Goal: Communication & Community: Answer question/provide support

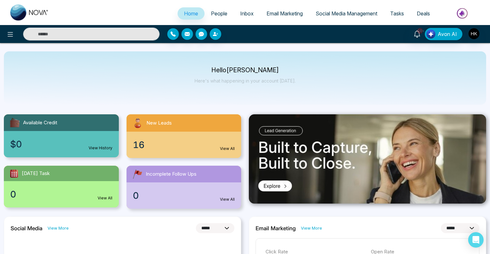
select select "*"
click at [217, 12] on span "People" at bounding box center [219, 13] width 16 height 6
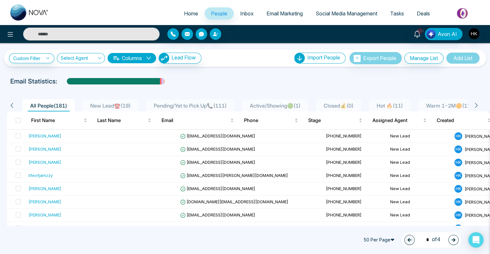
click at [104, 104] on span "New Lead☎️ ( 19 )" at bounding box center [111, 105] width 46 height 6
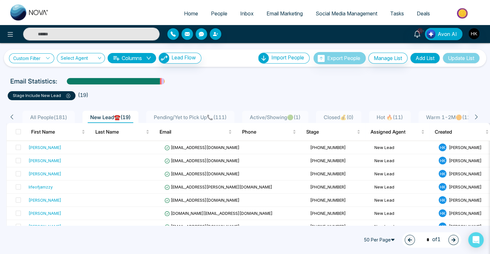
click at [40, 56] on link "Custom Filter" at bounding box center [31, 58] width 45 height 10
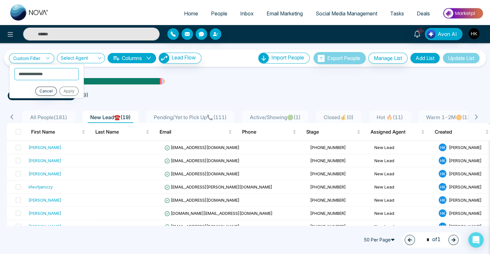
click at [288, 91] on ul "stage include New Lead ( 19 )" at bounding box center [245, 95] width 474 height 12
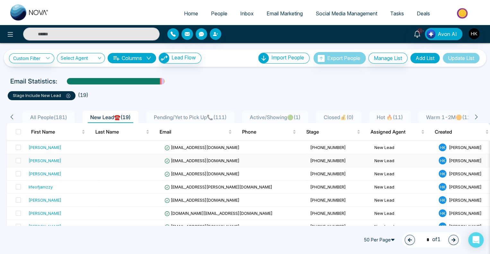
click at [42, 161] on div "[PERSON_NAME]" at bounding box center [45, 160] width 33 height 6
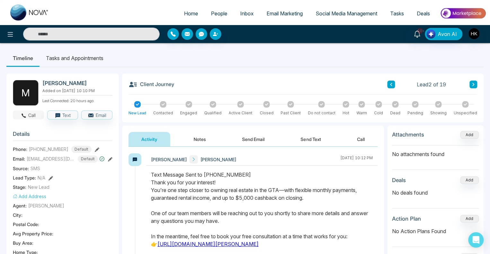
click at [31, 114] on button "Call" at bounding box center [28, 114] width 31 height 9
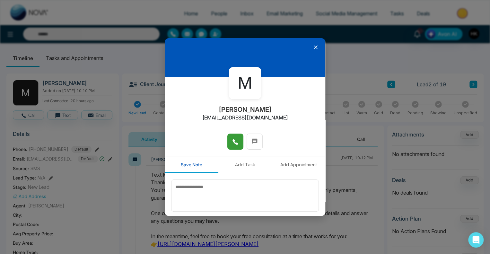
click at [234, 143] on icon at bounding box center [234, 141] width 5 height 5
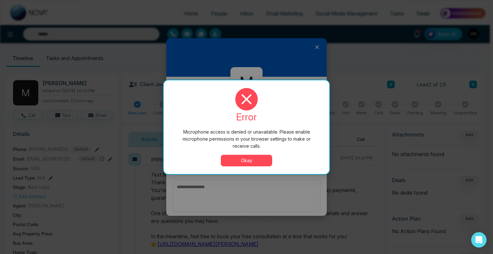
click at [242, 161] on button "Okay" at bounding box center [246, 161] width 51 height 12
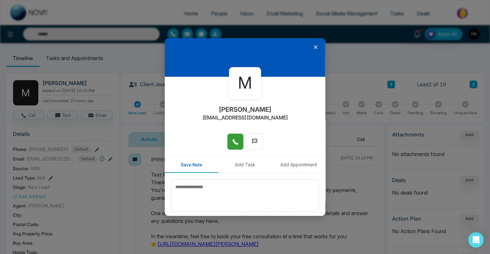
click at [236, 140] on icon at bounding box center [235, 142] width 6 height 6
click at [232, 138] on span at bounding box center [235, 142] width 6 height 10
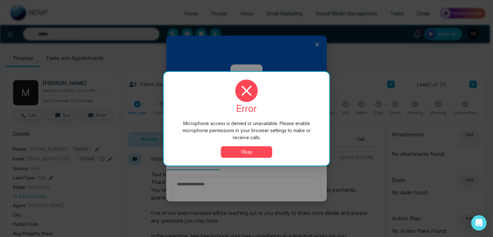
click at [242, 149] on button "Okay" at bounding box center [246, 152] width 51 height 12
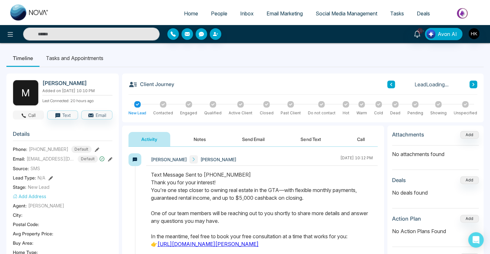
click at [27, 112] on button "Call" at bounding box center [28, 114] width 31 height 9
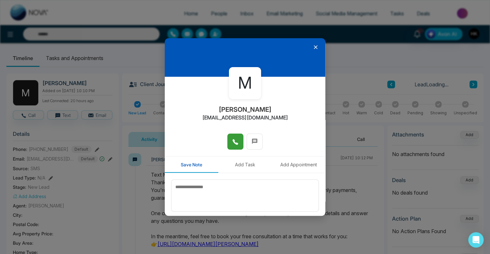
click at [234, 143] on icon at bounding box center [234, 141] width 5 height 5
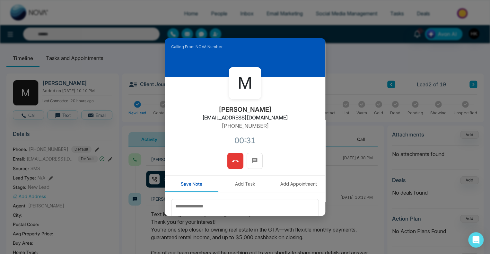
click at [235, 158] on icon at bounding box center [235, 161] width 6 height 6
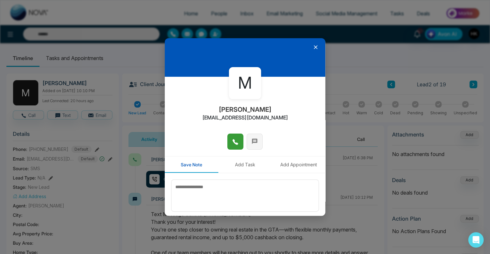
click at [256, 142] on button at bounding box center [255, 142] width 16 height 16
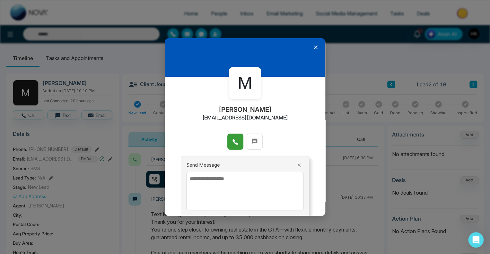
click at [225, 187] on textarea at bounding box center [244, 191] width 117 height 39
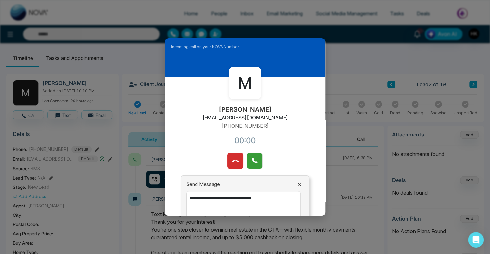
click at [252, 158] on icon at bounding box center [254, 160] width 5 height 5
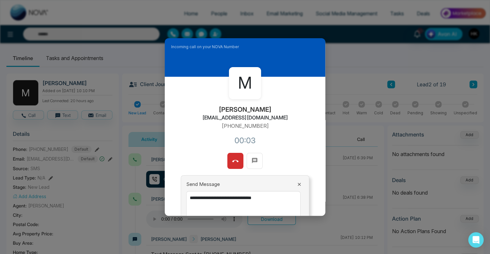
drag, startPoint x: 276, startPoint y: 193, endPoint x: 253, endPoint y: 194, distance: 22.8
click at [253, 194] on textarea "**********" at bounding box center [243, 210] width 114 height 39
type textarea "**********"
click at [234, 161] on icon at bounding box center [235, 161] width 6 height 6
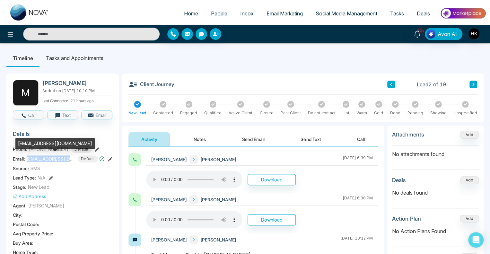
drag, startPoint x: 27, startPoint y: 157, endPoint x: 72, endPoint y: 160, distance: 45.0
click at [72, 160] on span "[EMAIL_ADDRESS][DOMAIN_NAME]" at bounding box center [51, 158] width 48 height 7
click at [70, 159] on span "[EMAIL_ADDRESS][DOMAIN_NAME]" at bounding box center [51, 158] width 48 height 7
click at [68, 158] on span "[EMAIL_ADDRESS][DOMAIN_NAME]" at bounding box center [51, 158] width 48 height 7
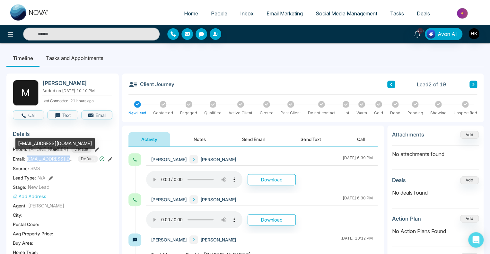
click at [68, 158] on span "[EMAIL_ADDRESS][DOMAIN_NAME]" at bounding box center [51, 158] width 48 height 7
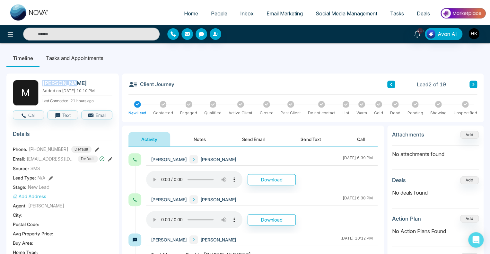
drag, startPoint x: 68, startPoint y: 80, endPoint x: 43, endPoint y: 81, distance: 25.0
copy h2 "[PERSON_NAME]"
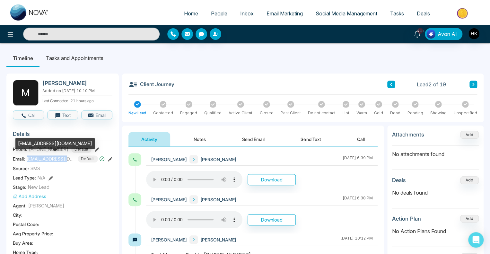
drag, startPoint x: 27, startPoint y: 159, endPoint x: 70, endPoint y: 159, distance: 43.0
click at [70, 159] on span "[EMAIL_ADDRESS][DOMAIN_NAME]" at bounding box center [51, 158] width 48 height 7
click at [66, 158] on span "[EMAIL_ADDRESS][DOMAIN_NAME]" at bounding box center [51, 158] width 48 height 7
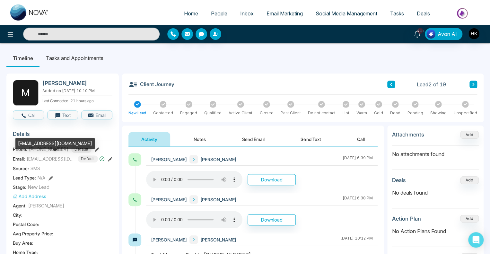
click at [39, 148] on div "[EMAIL_ADDRESS][DOMAIN_NAME]" at bounding box center [54, 143] width 79 height 11
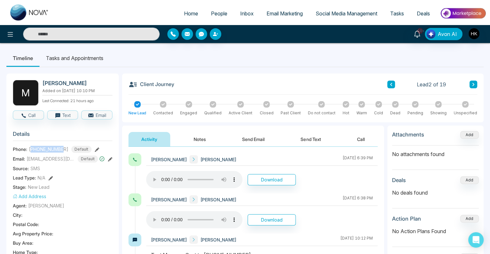
drag, startPoint x: 35, startPoint y: 149, endPoint x: 63, endPoint y: 149, distance: 27.9
click at [63, 149] on span "[PHONE_NUMBER]" at bounding box center [48, 149] width 39 height 7
copy span "15068995296"
click at [203, 139] on button "Notes" at bounding box center [200, 139] width 38 height 14
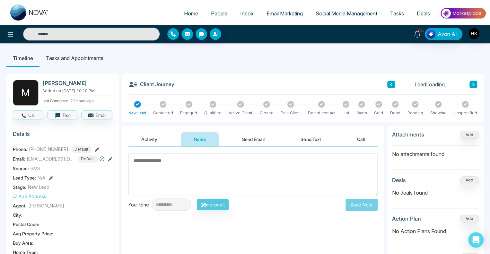
click at [205, 175] on textarea at bounding box center [252, 174] width 249 height 42
type textarea "*"
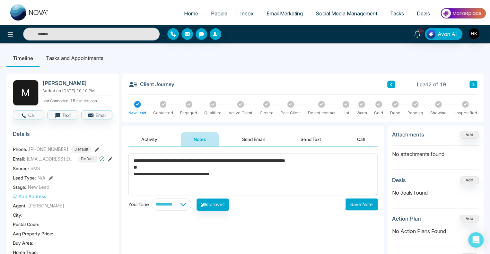
click at [333, 156] on textarea "**********" at bounding box center [252, 174] width 249 height 42
click at [246, 170] on textarea "**********" at bounding box center [252, 174] width 249 height 42
click at [276, 165] on textarea "**********" at bounding box center [252, 174] width 249 height 42
click at [222, 157] on textarea "**********" at bounding box center [252, 174] width 249 height 42
click at [255, 180] on textarea "**********" at bounding box center [252, 174] width 249 height 42
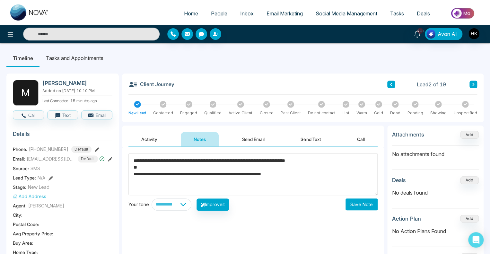
type textarea "**********"
click at [357, 203] on button "Save Note" at bounding box center [361, 204] width 32 height 12
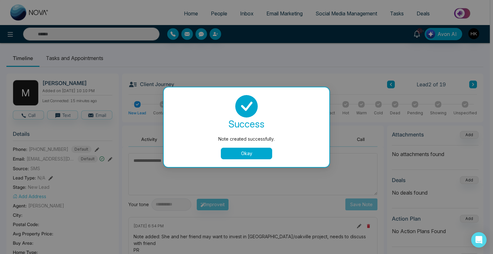
click at [258, 153] on button "Okay" at bounding box center [246, 154] width 51 height 12
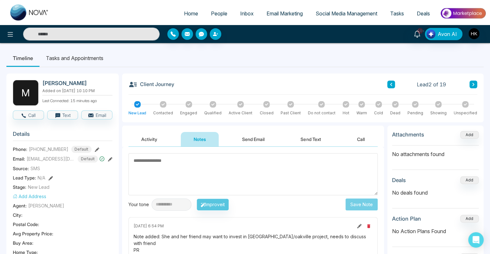
drag, startPoint x: 188, startPoint y: 104, endPoint x: 193, endPoint y: 113, distance: 9.3
click at [189, 104] on icon at bounding box center [188, 104] width 3 height 2
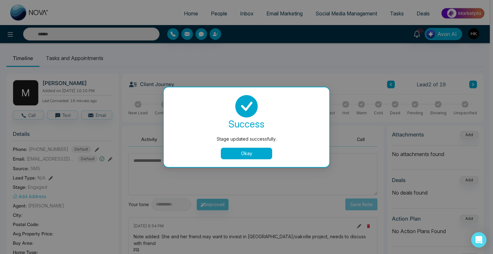
click at [226, 150] on button "Okay" at bounding box center [246, 154] width 51 height 12
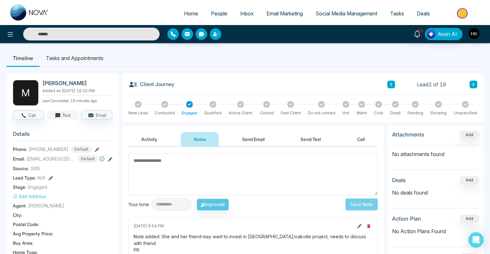
click at [58, 115] on icon "button" at bounding box center [57, 115] width 5 height 5
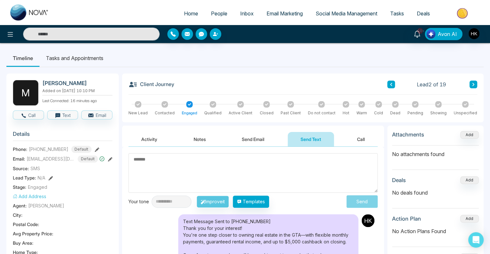
click at [231, 164] on textarea at bounding box center [252, 172] width 249 height 39
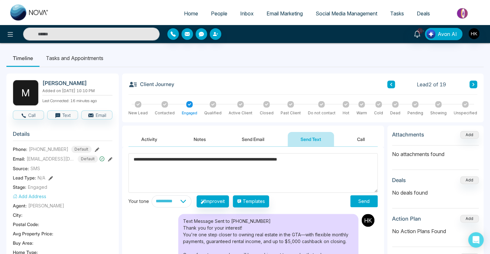
click at [279, 158] on textarea "**********" at bounding box center [252, 172] width 249 height 39
click at [346, 159] on textarea "**********" at bounding box center [252, 172] width 249 height 39
click at [154, 158] on textarea "**********" at bounding box center [252, 172] width 249 height 39
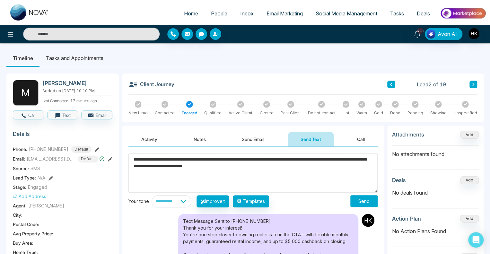
click at [288, 165] on textarea "**********" at bounding box center [252, 172] width 249 height 39
type textarea "**********"
click at [365, 204] on button "Send" at bounding box center [363, 201] width 27 height 12
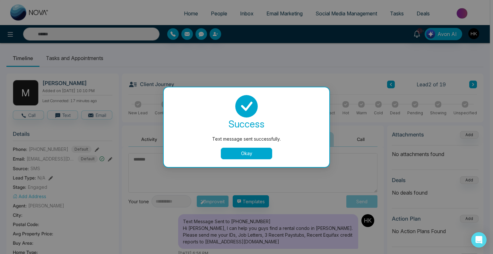
click at [264, 152] on button "Okay" at bounding box center [246, 154] width 51 height 12
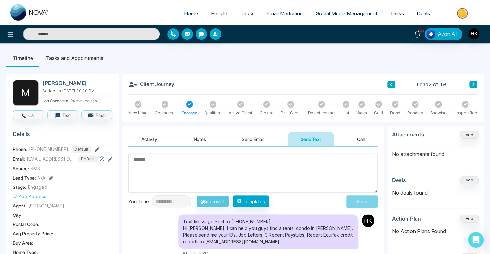
click at [227, 50] on ul "Timeline Tasks and Appointments" at bounding box center [244, 57] width 477 height 17
click at [391, 84] on icon at bounding box center [390, 85] width 3 height 4
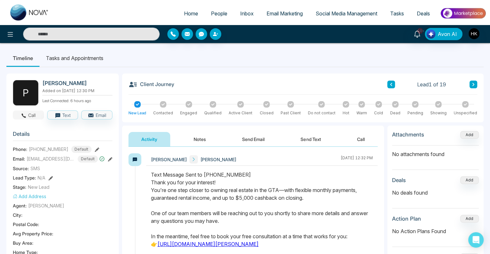
click at [28, 114] on button "Call" at bounding box center [28, 114] width 31 height 9
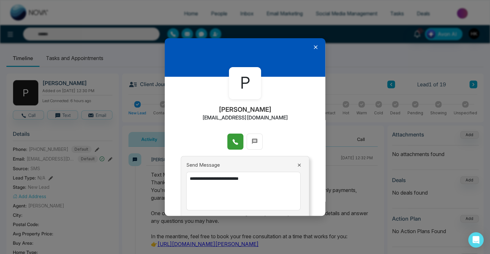
click at [237, 143] on button at bounding box center [235, 142] width 16 height 16
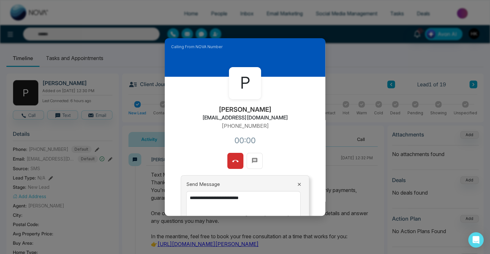
drag, startPoint x: 263, startPoint y: 197, endPoint x: 179, endPoint y: 197, distance: 83.5
click at [182, 197] on div "**********" at bounding box center [245, 215] width 128 height 80
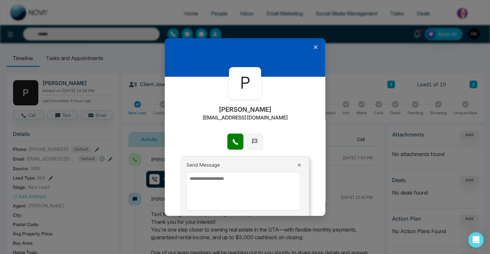
click at [247, 136] on button at bounding box center [255, 142] width 16 height 16
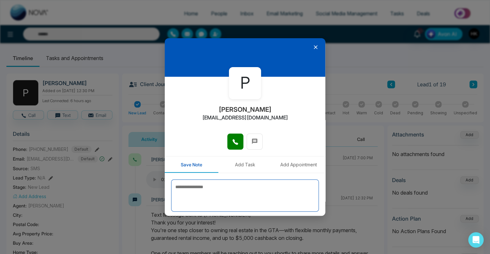
click at [195, 196] on textarea at bounding box center [245, 195] width 148 height 32
click at [178, 186] on textarea "**********" at bounding box center [243, 195] width 144 height 32
click at [266, 191] on textarea "**********" at bounding box center [243, 195] width 144 height 32
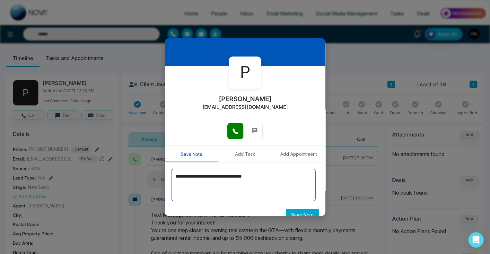
scroll to position [21, 0]
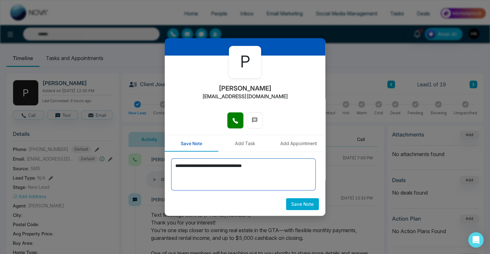
type textarea "**********"
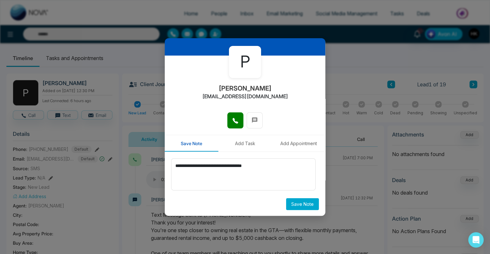
click at [300, 204] on button "Save Note" at bounding box center [302, 204] width 33 height 12
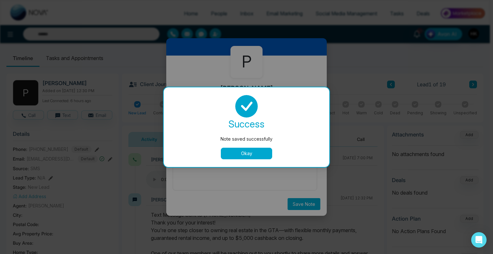
click at [250, 152] on button "Okay" at bounding box center [246, 154] width 51 height 12
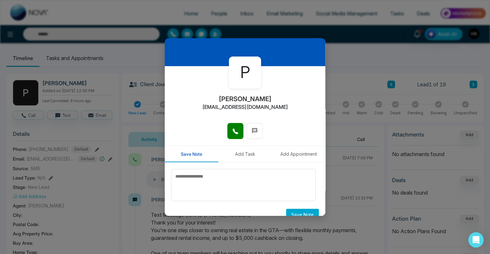
scroll to position [0, 0]
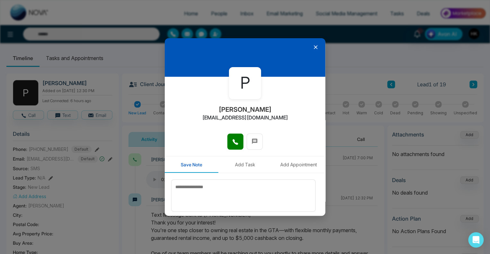
click at [314, 48] on icon at bounding box center [316, 47] width 4 height 4
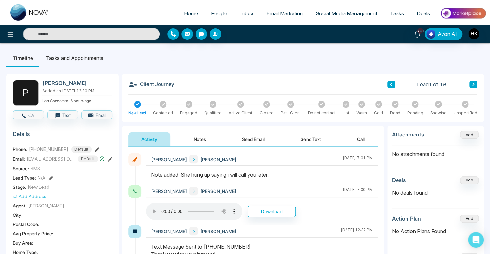
click at [308, 54] on ul "Timeline Tasks and Appointments" at bounding box center [244, 57] width 477 height 17
click at [310, 135] on button "Send Text" at bounding box center [311, 139] width 46 height 14
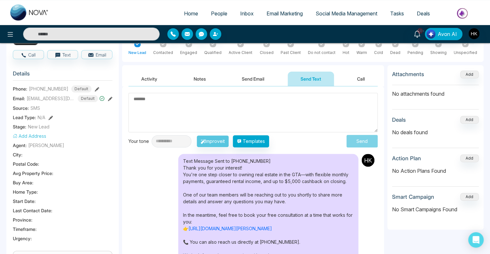
scroll to position [64, 0]
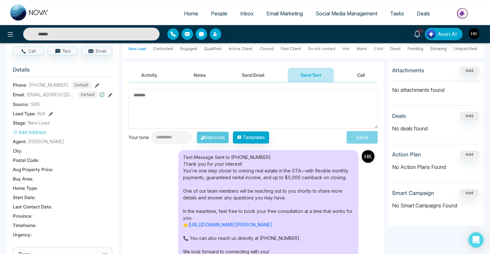
click at [192, 108] on textarea at bounding box center [252, 108] width 249 height 39
type textarea "*"
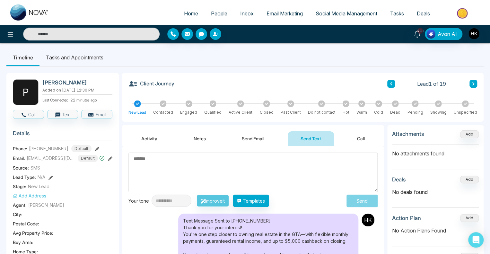
scroll to position [0, 0]
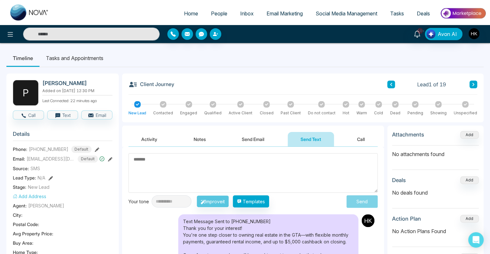
click at [211, 15] on span "People" at bounding box center [219, 13] width 16 height 6
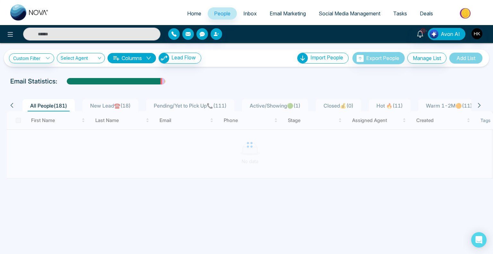
click at [113, 103] on span "New Lead☎️ ( 18 )" at bounding box center [111, 105] width 46 height 6
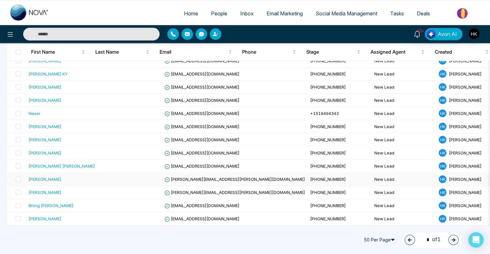
scroll to position [154, 0]
click at [51, 97] on div "[PERSON_NAME]" at bounding box center [45, 100] width 33 height 6
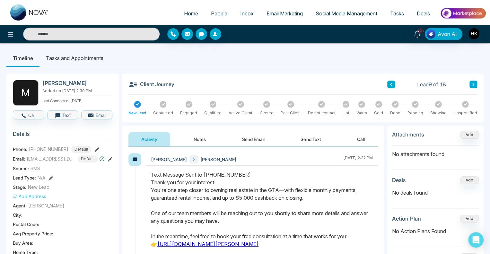
click at [195, 137] on button "Notes" at bounding box center [200, 139] width 38 height 14
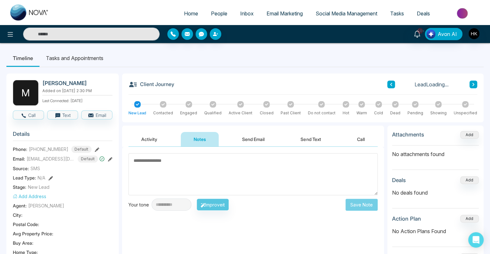
click at [183, 170] on textarea at bounding box center [252, 174] width 249 height 42
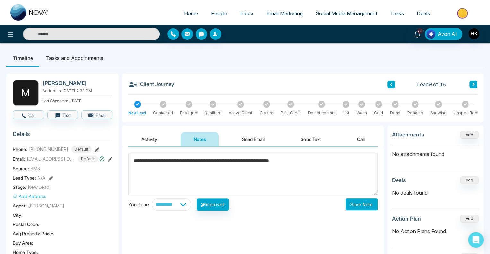
type textarea "**********"
click at [358, 205] on button "Save Note" at bounding box center [361, 204] width 32 height 12
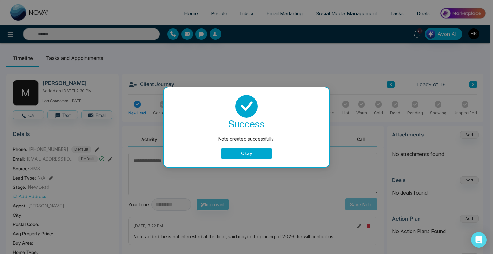
click at [249, 147] on div "success Note created successfully. Okay" at bounding box center [246, 127] width 150 height 64
click at [249, 149] on button "Okay" at bounding box center [246, 154] width 51 height 12
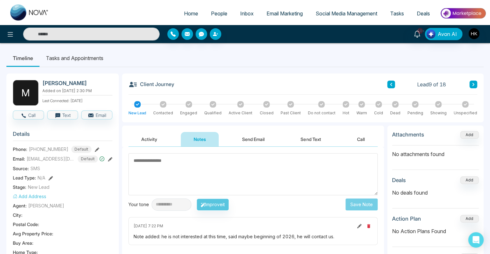
click at [378, 104] on icon at bounding box center [378, 104] width 3 height 3
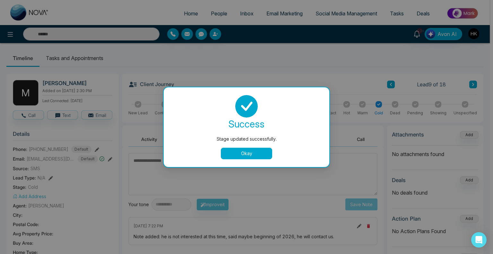
click at [261, 152] on button "Okay" at bounding box center [246, 154] width 51 height 12
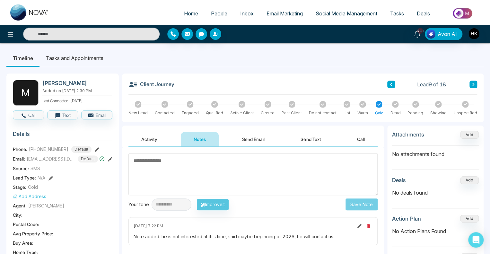
click at [321, 140] on button "Send Text" at bounding box center [311, 139] width 46 height 14
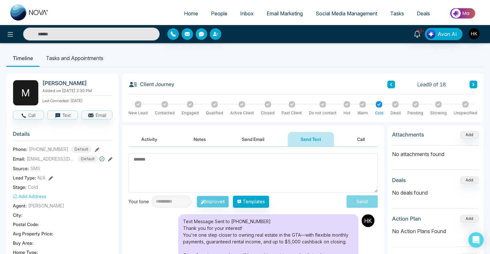
click at [233, 176] on textarea at bounding box center [252, 172] width 249 height 39
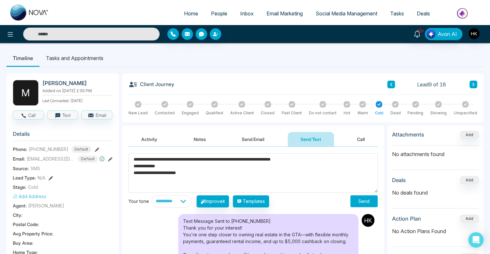
type textarea "**********"
click at [365, 203] on button "Send" at bounding box center [363, 201] width 27 height 12
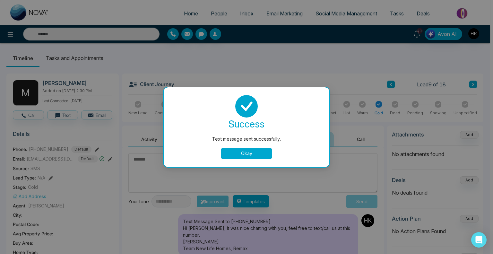
click at [258, 154] on button "Okay" at bounding box center [246, 154] width 51 height 12
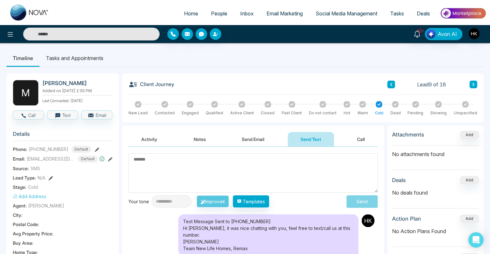
click at [474, 85] on icon at bounding box center [473, 85] width 3 height 4
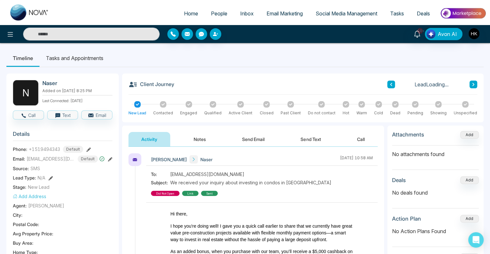
click at [474, 84] on icon at bounding box center [473, 85] width 3 height 4
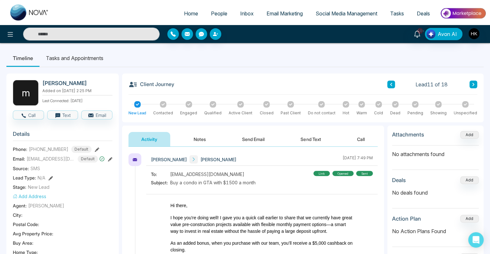
click at [475, 84] on button at bounding box center [473, 85] width 8 height 8
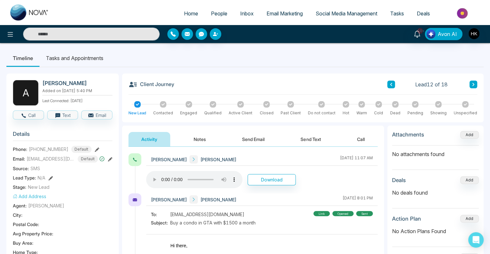
click at [475, 84] on button at bounding box center [473, 85] width 8 height 8
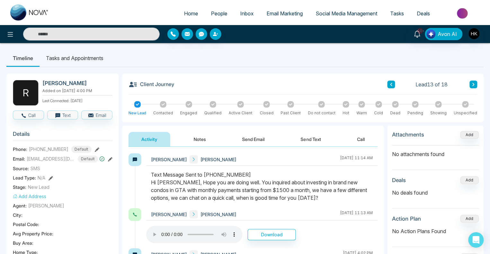
click at [475, 84] on button at bounding box center [473, 85] width 8 height 8
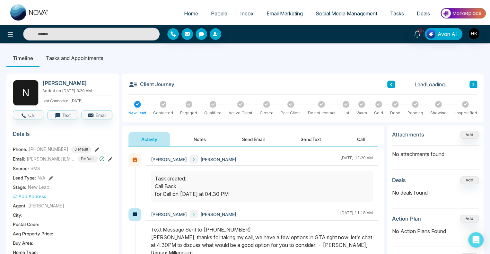
click at [475, 84] on button at bounding box center [473, 85] width 8 height 8
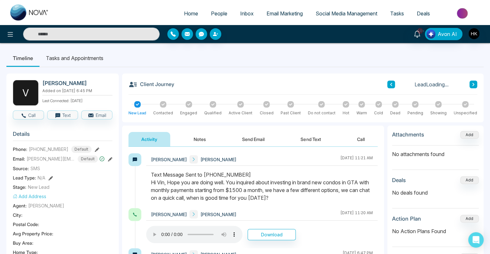
click at [475, 83] on button at bounding box center [473, 85] width 8 height 8
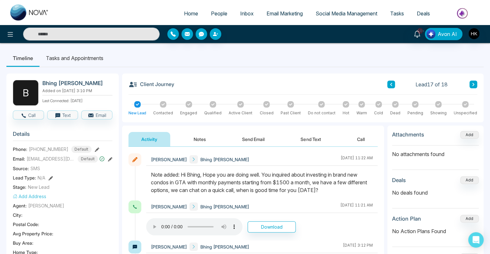
click at [475, 83] on button at bounding box center [473, 85] width 8 height 8
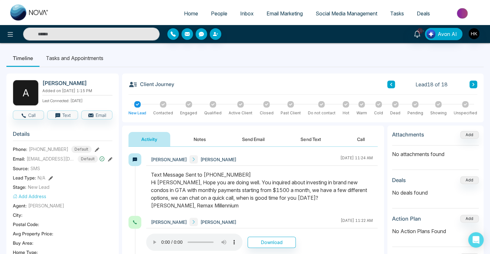
click at [392, 83] on icon at bounding box center [390, 85] width 3 height 4
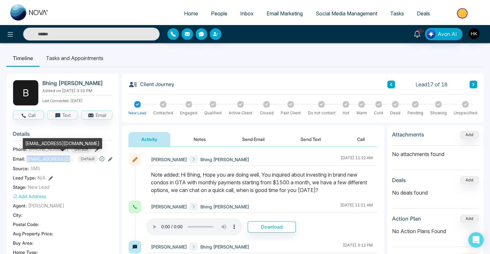
drag, startPoint x: 27, startPoint y: 158, endPoint x: 72, endPoint y: 160, distance: 45.3
click at [72, 160] on span "[EMAIL_ADDRESS][DOMAIN_NAME]" at bounding box center [51, 158] width 48 height 7
click at [64, 158] on span "[EMAIL_ADDRESS][DOMAIN_NAME]" at bounding box center [51, 158] width 48 height 7
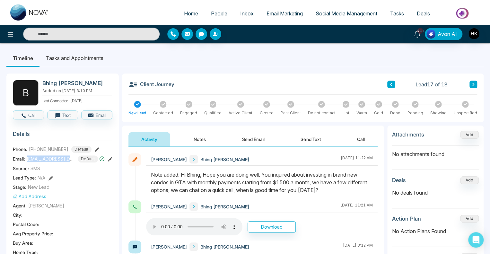
click at [198, 140] on button "Notes" at bounding box center [200, 139] width 38 height 14
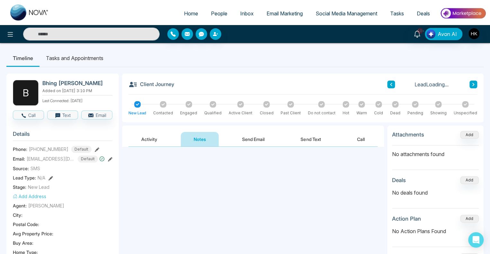
click at [188, 160] on textarea at bounding box center [252, 174] width 249 height 42
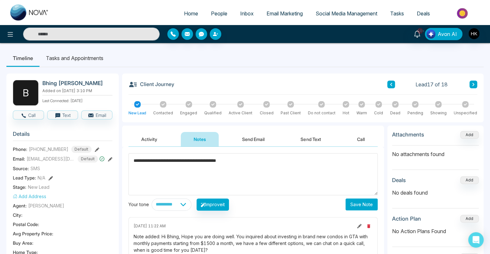
type textarea "**********"
click at [365, 205] on button "Save Note" at bounding box center [361, 204] width 32 height 12
click at [300, 139] on button "Send Text" at bounding box center [311, 139] width 46 height 14
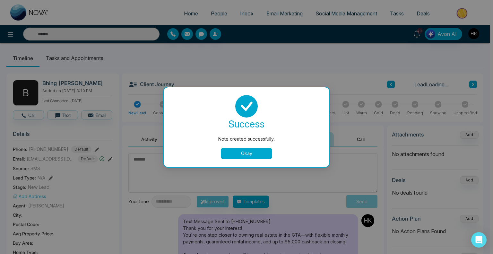
click at [244, 159] on button "Okay" at bounding box center [246, 154] width 51 height 12
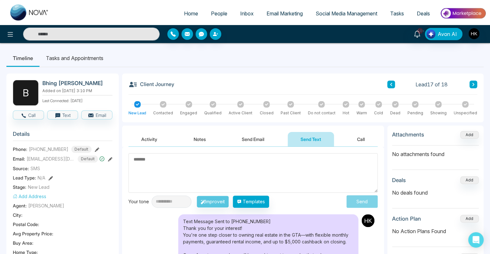
click at [239, 164] on textarea at bounding box center [252, 172] width 249 height 39
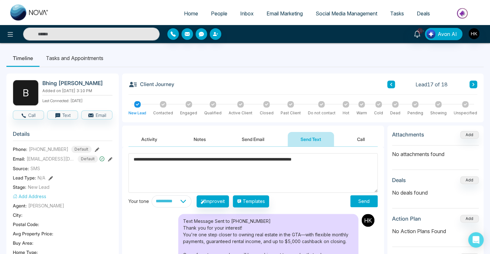
type textarea "**********"
click at [362, 199] on button "Send" at bounding box center [363, 201] width 27 height 12
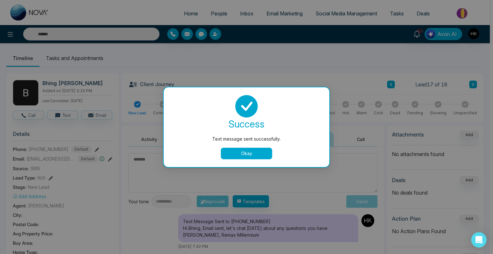
click at [261, 154] on button "Okay" at bounding box center [246, 154] width 51 height 12
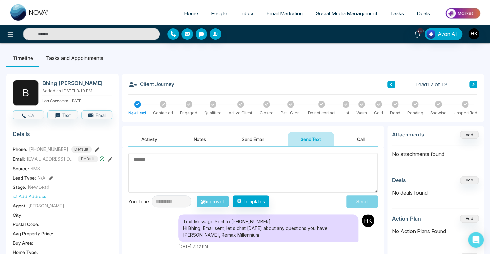
click at [204, 132] on button "Notes" at bounding box center [200, 139] width 38 height 14
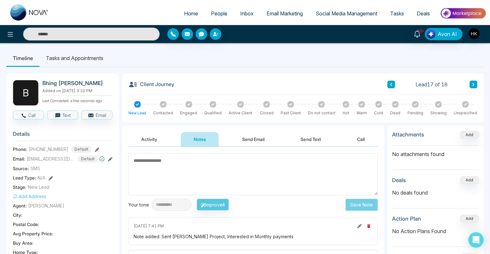
click at [188, 103] on icon at bounding box center [188, 104] width 3 height 3
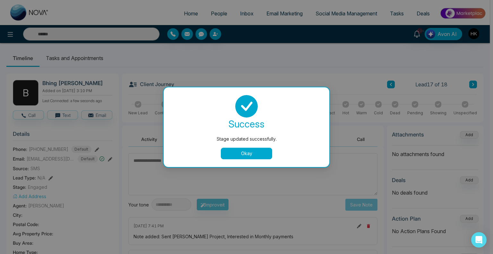
click at [251, 155] on button "Okay" at bounding box center [246, 154] width 51 height 12
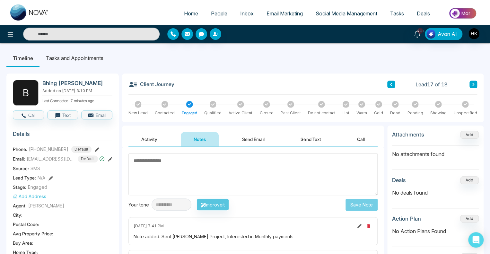
click at [212, 13] on span "People" at bounding box center [219, 13] width 16 height 6
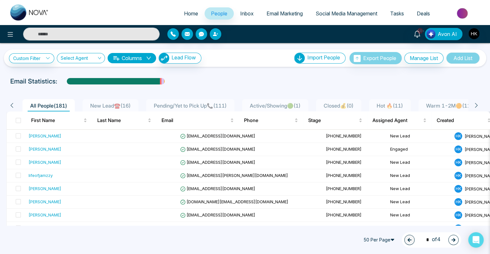
click at [449, 104] on span "Warm 1-2M🟠 ( 11 )" at bounding box center [448, 105] width 51 height 6
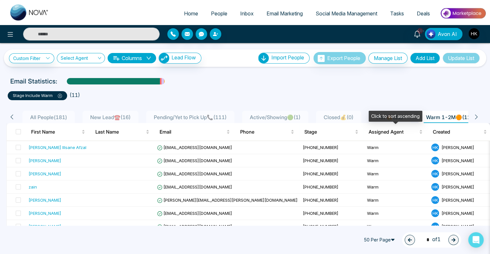
click at [398, 119] on div "Click to sort ascending" at bounding box center [396, 116] width 54 height 11
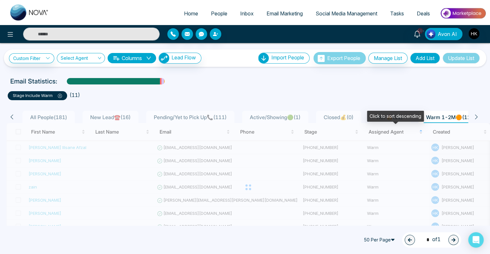
click at [398, 91] on ul "stage include Warm ( 11 )" at bounding box center [245, 95] width 474 height 12
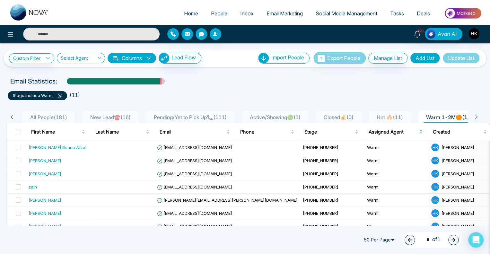
click at [402, 116] on span "Hot 🔥 ( 11 )" at bounding box center [389, 117] width 31 height 6
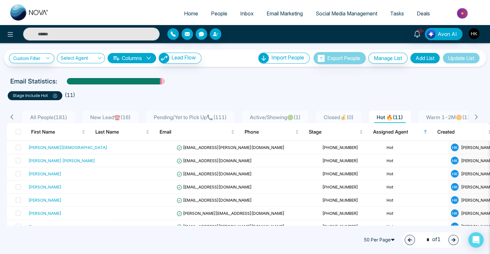
click at [276, 117] on span "Active/Showing🟢 ( 1 )" at bounding box center [275, 117] width 56 height 6
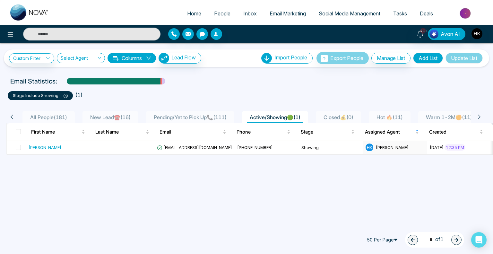
click at [193, 119] on span "Pending/Yet to Pick Up📞 ( 111 )" at bounding box center [190, 117] width 78 height 6
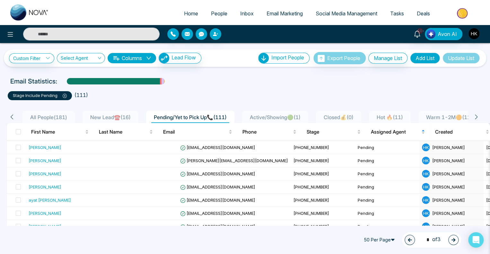
click at [426, 56] on button "Add List" at bounding box center [425, 58] width 30 height 11
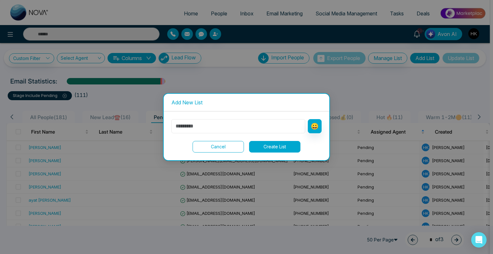
click at [212, 126] on input "text" at bounding box center [238, 126] width 134 height 14
type input "*******"
click at [279, 149] on button "Create List" at bounding box center [274, 147] width 51 height 12
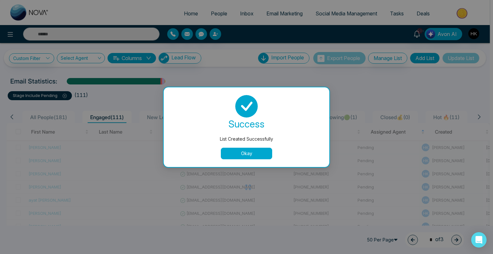
click at [242, 153] on button "Okay" at bounding box center [246, 154] width 51 height 12
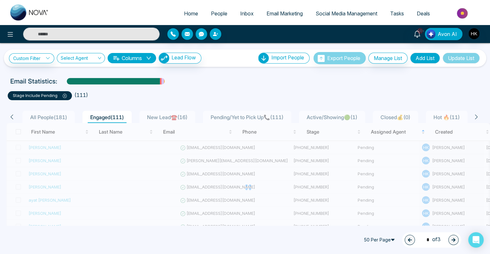
click at [65, 96] on icon at bounding box center [65, 96] width 4 height 4
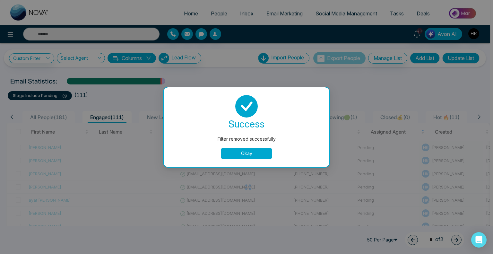
click at [240, 154] on button "Okay" at bounding box center [246, 154] width 51 height 12
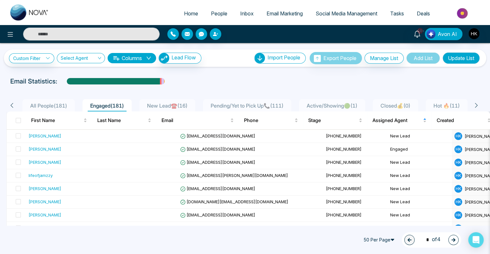
click at [113, 104] on span "Engaged ( 181 )" at bounding box center [107, 105] width 39 height 6
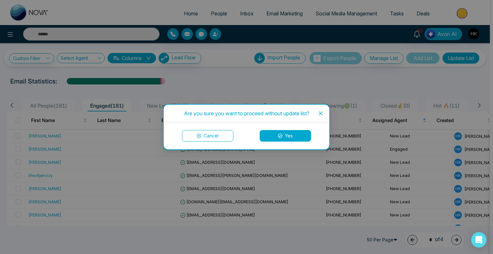
click at [221, 135] on button "Cancel" at bounding box center [207, 136] width 51 height 12
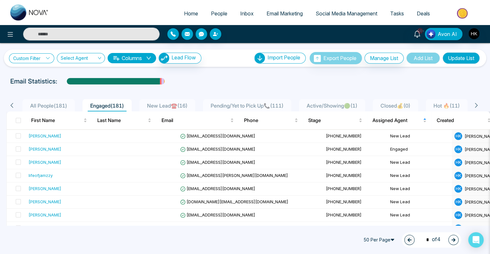
click at [42, 58] on link "Custom Filter" at bounding box center [31, 58] width 45 height 10
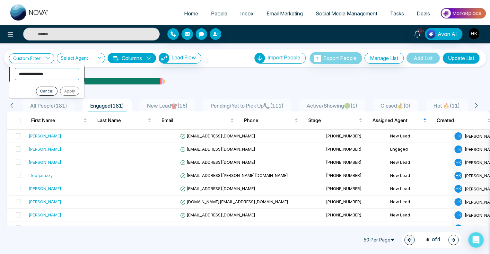
click at [37, 74] on select "**********" at bounding box center [47, 74] width 64 height 12
select select "*****"
click at [15, 68] on select "**********" at bounding box center [47, 74] width 64 height 12
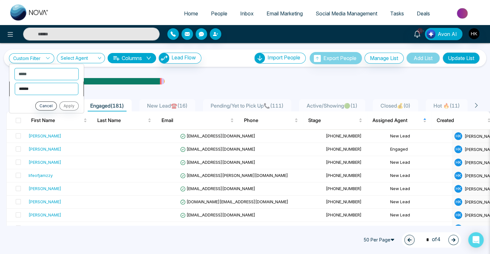
click at [46, 85] on select "**********" at bounding box center [47, 89] width 64 height 12
select select "*******"
click at [15, 83] on select "**********" at bounding box center [47, 89] width 64 height 12
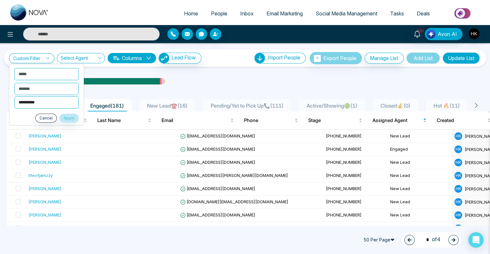
click at [36, 101] on select "**********" at bounding box center [46, 102] width 64 height 12
select select "*******"
click at [14, 96] on select "**********" at bounding box center [46, 102] width 64 height 12
click at [67, 117] on button "Apply" at bounding box center [68, 117] width 19 height 9
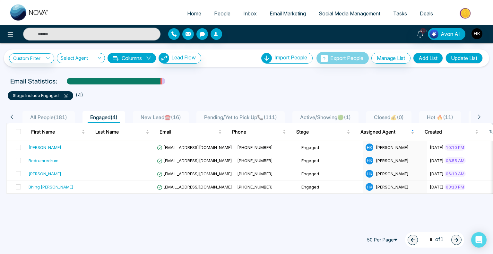
click at [466, 57] on button "Update List" at bounding box center [464, 58] width 37 height 11
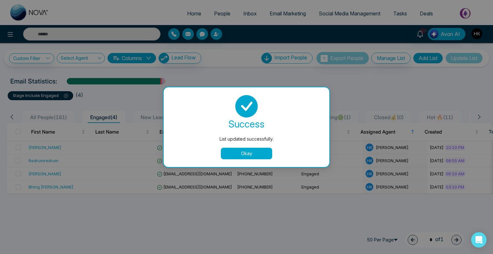
click at [254, 151] on button "Okay" at bounding box center [246, 154] width 51 height 12
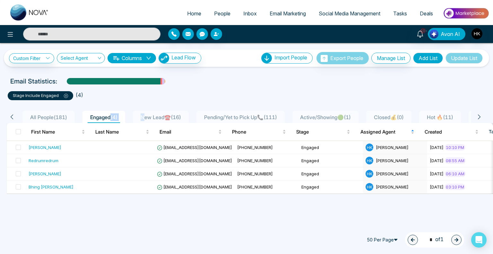
drag, startPoint x: 149, startPoint y: 118, endPoint x: 112, endPoint y: 116, distance: 36.3
click at [112, 116] on ul "All People ( 181 ) Engaged ( 4 ) New Lead☎️ ( 16 ) Pending/Yet to Pick Up📞 ( 11…" at bounding box center [245, 117] width 451 height 12
click at [154, 100] on div "All People ( 181 ) Engaged ( 4 ) New Lead☎️ ( 16 ) Pending/Yet to Pick Up📞 ( 11…" at bounding box center [246, 161] width 485 height 122
click at [44, 159] on div "Redrumredrum" at bounding box center [44, 160] width 30 height 6
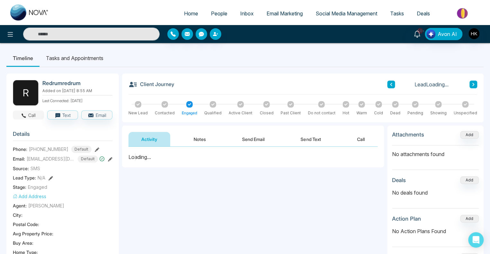
click at [32, 113] on button "Call" at bounding box center [28, 114] width 31 height 9
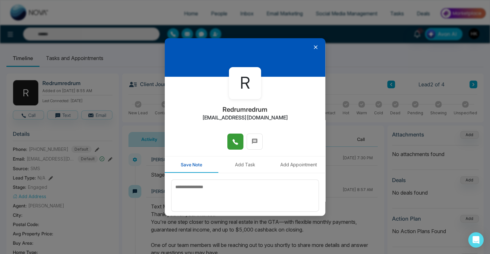
click at [233, 140] on icon at bounding box center [235, 142] width 6 height 6
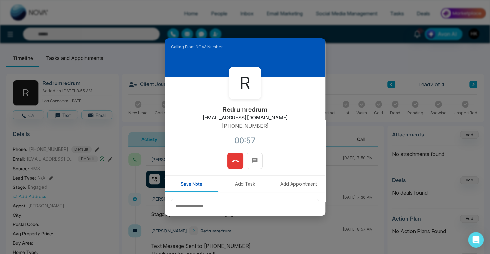
click at [213, 118] on div "R Redrumredrum [EMAIL_ADDRESS][DOMAIN_NAME] [PHONE_NUMBER]:57" at bounding box center [245, 115] width 161 height 76
drag, startPoint x: 214, startPoint y: 118, endPoint x: 274, endPoint y: 116, distance: 59.4
click at [274, 116] on div "R Redrumredrum [EMAIL_ADDRESS][DOMAIN_NAME] [PHONE_NUMBER]:00" at bounding box center [245, 115] width 161 height 76
click at [279, 116] on div "R Redrumredrum [EMAIL_ADDRESS][DOMAIN_NAME] [PHONE_NUMBER]:03" at bounding box center [245, 115] width 161 height 76
drag, startPoint x: 272, startPoint y: 117, endPoint x: 209, endPoint y: 115, distance: 62.6
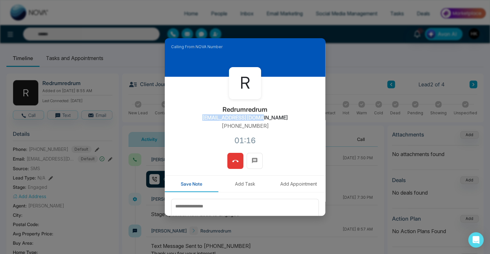
click at [209, 115] on div "R Redrumredrum [EMAIL_ADDRESS][DOMAIN_NAME] [PHONE_NUMBER]:16" at bounding box center [245, 115] width 161 height 76
click at [261, 108] on h2 "Redrumredrum" at bounding box center [244, 110] width 45 height 8
click at [234, 161] on icon at bounding box center [235, 161] width 6 height 6
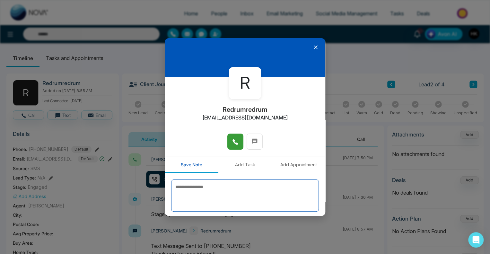
click at [199, 188] on textarea at bounding box center [245, 195] width 148 height 32
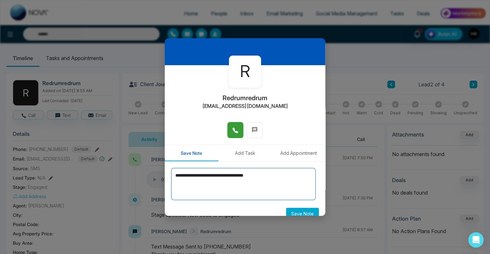
scroll to position [21, 0]
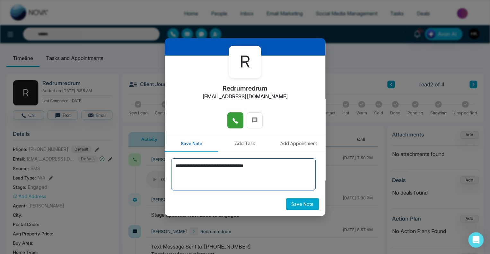
click at [230, 166] on textarea "**********" at bounding box center [243, 174] width 144 height 32
type textarea "**********"
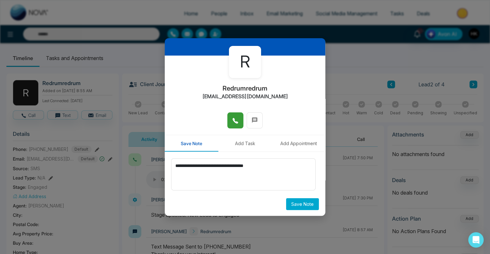
click at [293, 202] on button "Save Note" at bounding box center [302, 204] width 33 height 12
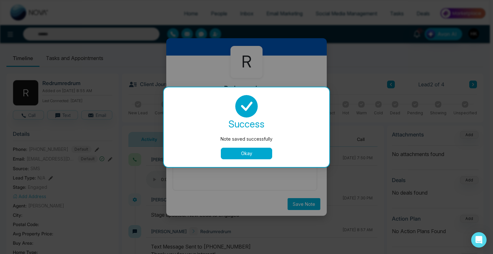
click at [250, 150] on button "Okay" at bounding box center [246, 154] width 51 height 12
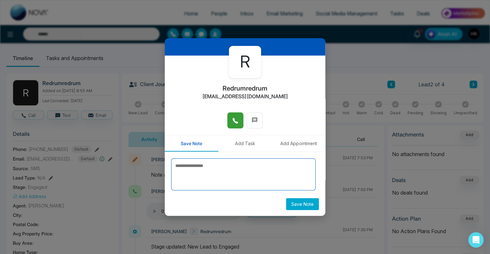
click at [248, 178] on textarea at bounding box center [243, 174] width 144 height 32
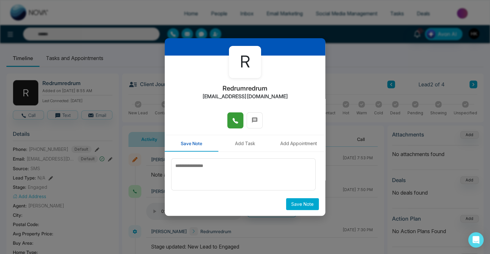
click at [248, 142] on button "Add Task" at bounding box center [245, 143] width 54 height 16
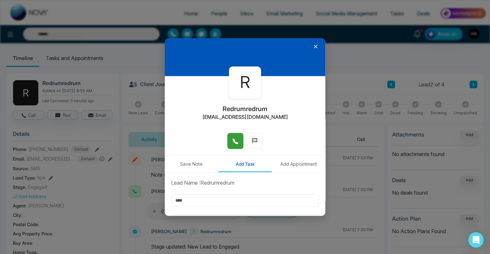
scroll to position [0, 0]
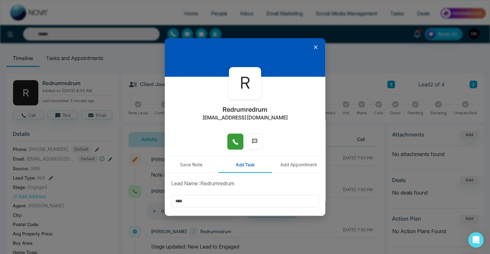
click at [314, 47] on icon at bounding box center [316, 47] width 4 height 4
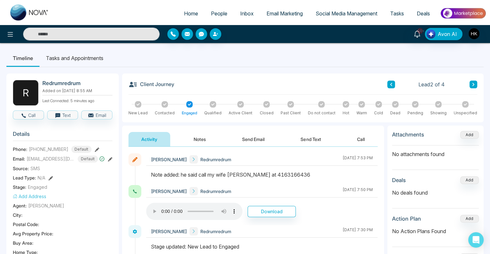
click at [202, 135] on button "Notes" at bounding box center [200, 139] width 38 height 14
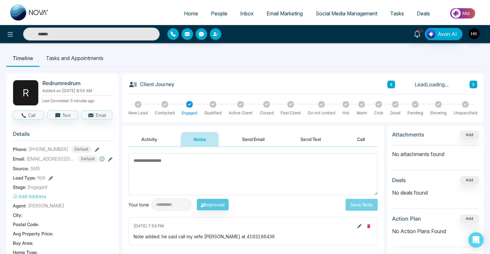
click at [206, 165] on textarea at bounding box center [252, 174] width 249 height 42
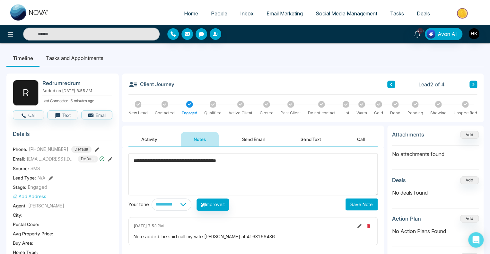
drag, startPoint x: 260, startPoint y: 159, endPoint x: 209, endPoint y: 156, distance: 51.1
click at [209, 156] on textarea "**********" at bounding box center [252, 174] width 249 height 42
type textarea "**********"
click at [368, 203] on button "Save Note" at bounding box center [361, 204] width 32 height 12
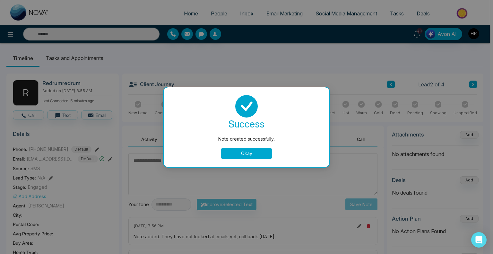
click at [250, 150] on button "Okay" at bounding box center [246, 154] width 51 height 12
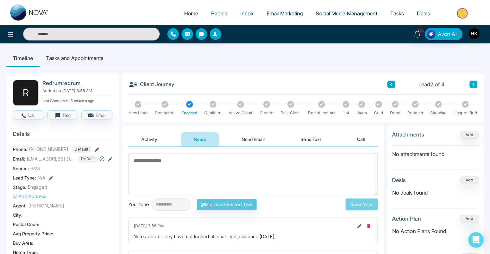
click at [64, 80] on h2 "Redrumredrum" at bounding box center [75, 83] width 67 height 6
click at [65, 80] on h2 "Redrumredrum" at bounding box center [75, 83] width 67 height 6
copy h2 "Redrumredrum"
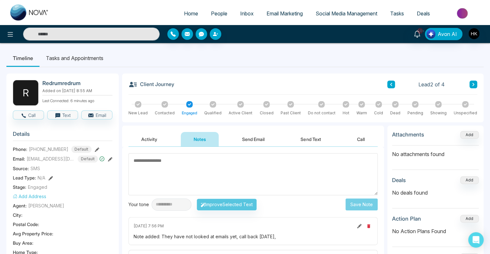
click at [126, 59] on ul "Timeline Tasks and Appointments" at bounding box center [244, 57] width 477 height 17
click at [267, 171] on textarea at bounding box center [252, 174] width 249 height 42
click at [219, 14] on span "People" at bounding box center [219, 13] width 16 height 6
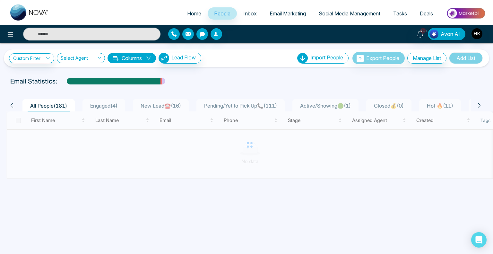
click at [104, 106] on span "Engaged ( 4 )" at bounding box center [104, 105] width 32 height 6
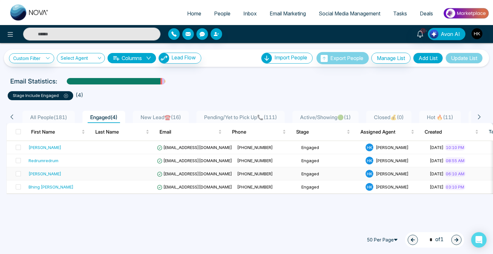
click at [48, 172] on div "[PERSON_NAME]" at bounding box center [45, 173] width 33 height 6
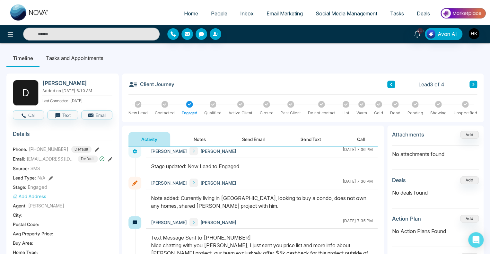
scroll to position [89, 0]
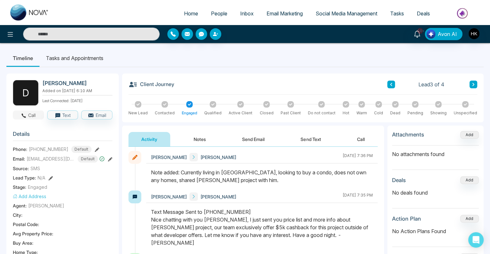
click at [30, 113] on button "Call" at bounding box center [28, 114] width 31 height 9
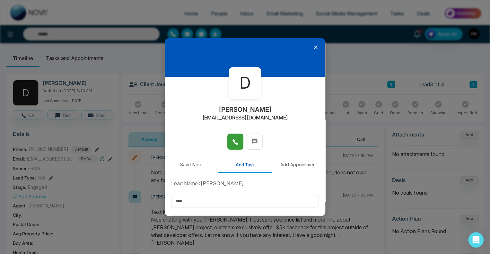
click at [230, 140] on button at bounding box center [235, 142] width 16 height 16
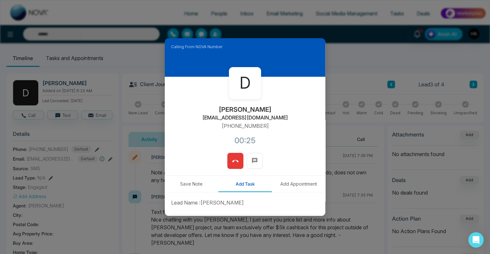
click at [235, 160] on icon at bounding box center [235, 161] width 6 height 6
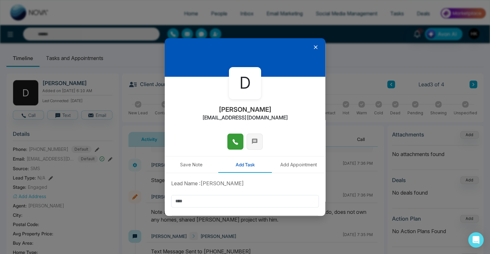
click at [251, 143] on icon at bounding box center [254, 141] width 6 height 6
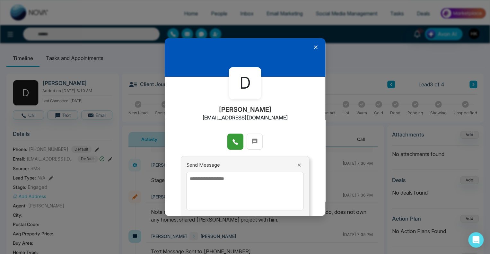
click at [208, 192] on textarea at bounding box center [244, 191] width 117 height 39
type textarea "*"
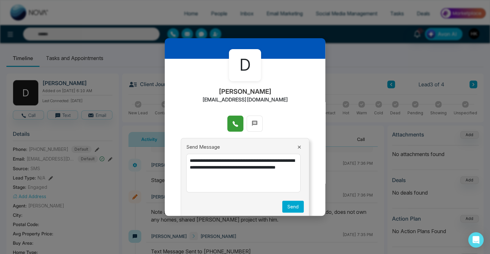
scroll to position [26, 0]
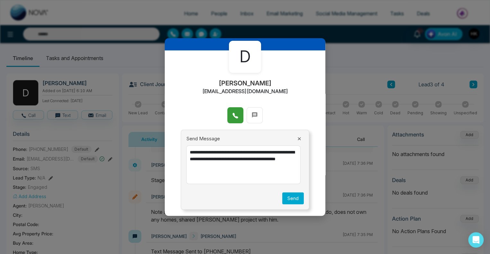
type textarea "**********"
click at [288, 197] on button "Send" at bounding box center [293, 198] width 22 height 12
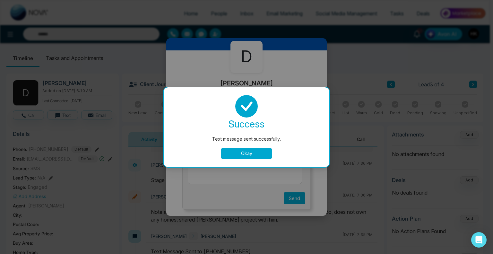
drag, startPoint x: 236, startPoint y: 153, endPoint x: 244, endPoint y: 151, distance: 8.3
click at [236, 154] on button "Okay" at bounding box center [246, 154] width 51 height 12
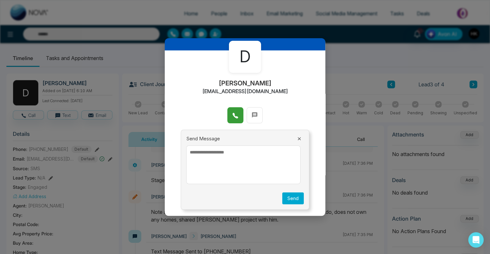
scroll to position [0, 0]
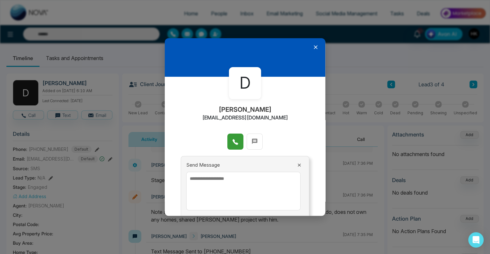
click at [312, 47] on icon at bounding box center [315, 47] width 6 height 6
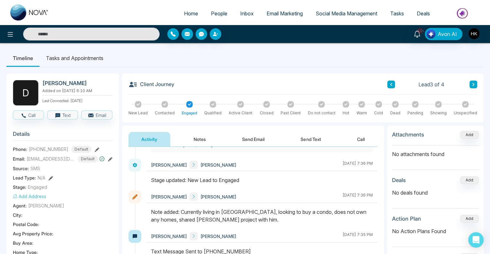
click at [210, 81] on div "Client Journey Lead 3 of 4" at bounding box center [302, 87] width 349 height 15
click at [471, 84] on button at bounding box center [473, 85] width 8 height 8
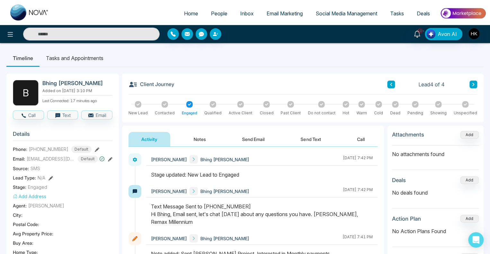
click at [219, 15] on span "People" at bounding box center [219, 13] width 16 height 6
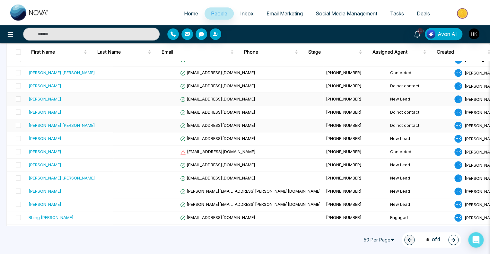
scroll to position [353, 0]
click at [45, 163] on div "[PERSON_NAME]" at bounding box center [45, 164] width 33 height 6
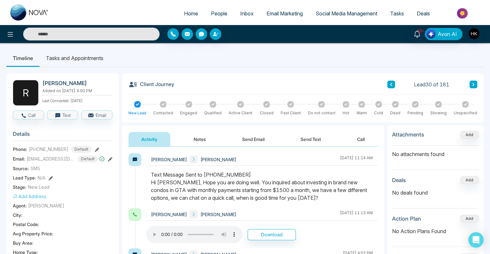
click at [296, 194] on div "Text Message Sent to [PHONE_NUMBER] Hi [PERSON_NAME], Hope you are doing well. …" at bounding box center [262, 186] width 222 height 31
drag, startPoint x: 299, startPoint y: 196, endPoint x: 150, endPoint y: 178, distance: 150.0
click at [150, 178] on div at bounding box center [261, 189] width 231 height 37
click at [301, 197] on div "Text Message Sent to [PHONE_NUMBER] Hi [PERSON_NAME], Hope you are doing well. …" at bounding box center [262, 186] width 222 height 31
click at [52, 157] on span "[EMAIL_ADDRESS][DOMAIN_NAME]" at bounding box center [51, 158] width 48 height 7
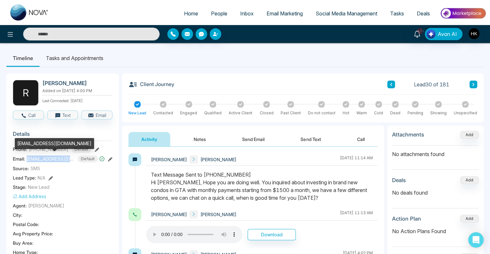
click at [52, 156] on span "[EMAIL_ADDRESS][DOMAIN_NAME]" at bounding box center [51, 158] width 48 height 7
copy span "[EMAIL_ADDRESS][DOMAIN_NAME]"
click at [307, 138] on button "Send Text" at bounding box center [311, 139] width 46 height 14
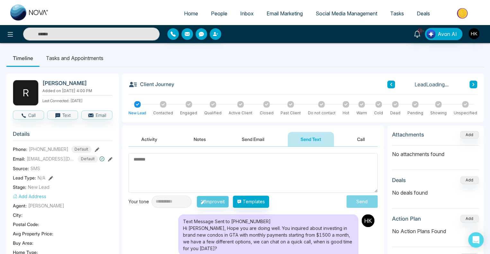
click at [188, 168] on textarea at bounding box center [252, 172] width 249 height 39
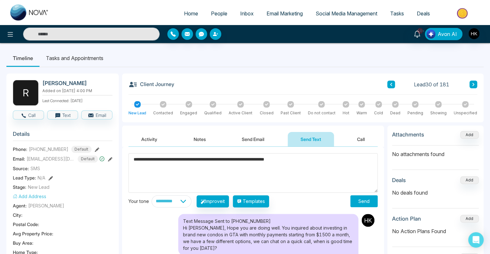
type textarea "**********"
click at [361, 196] on button "Send" at bounding box center [363, 201] width 27 height 12
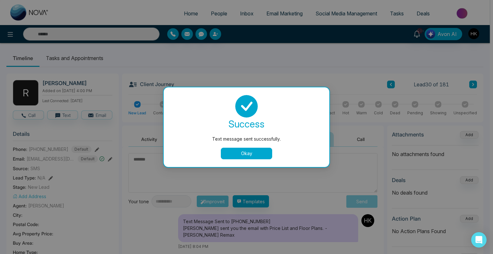
click at [227, 152] on button "Okay" at bounding box center [246, 154] width 51 height 12
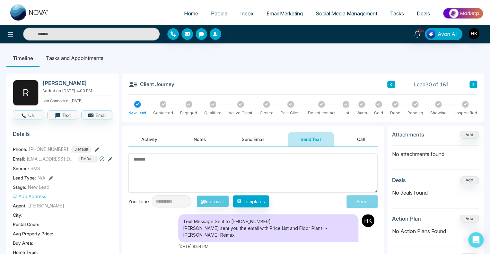
click at [188, 104] on icon at bounding box center [188, 104] width 3 height 3
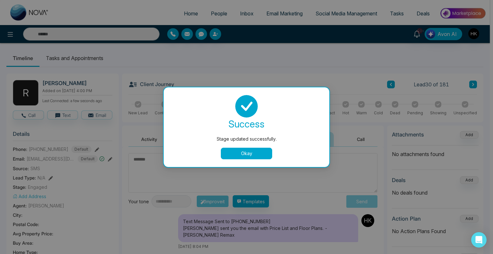
click at [239, 155] on button "Okay" at bounding box center [246, 154] width 51 height 12
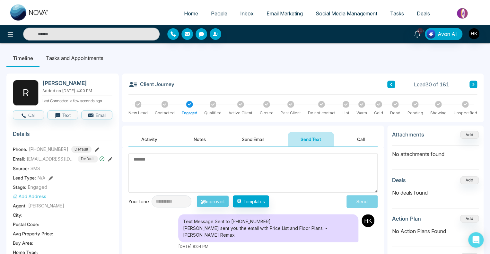
click at [204, 139] on button "Notes" at bounding box center [200, 139] width 38 height 14
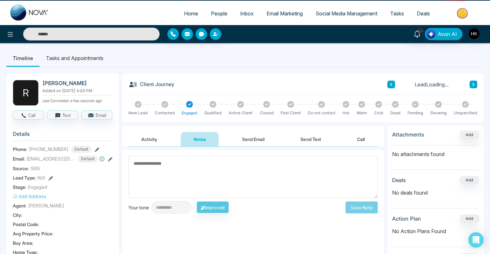
click at [199, 164] on textarea at bounding box center [252, 177] width 249 height 42
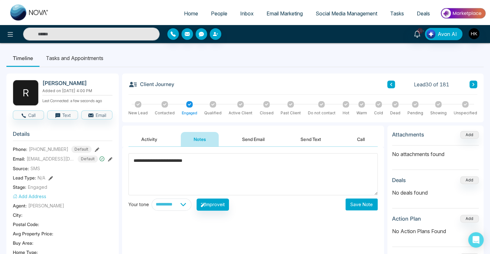
type textarea "**********"
click at [367, 205] on button "Save Note" at bounding box center [361, 204] width 32 height 12
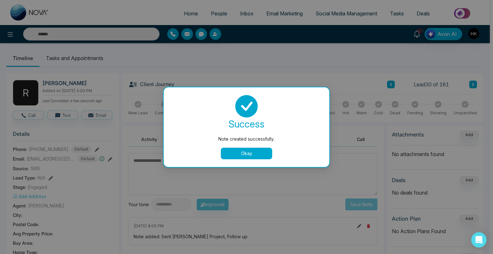
click at [264, 155] on button "Okay" at bounding box center [246, 154] width 51 height 12
